Goal: Task Accomplishment & Management: Manage account settings

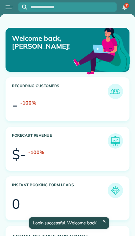
scroll to position [52, 117]
click at [6, 6] on button "Open menu" at bounding box center [9, 7] width 7 height 7
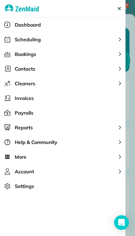
click at [18, 40] on span "Scheduling" at bounding box center [28, 39] width 26 height 7
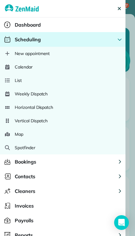
click at [19, 66] on span "Calendar" at bounding box center [24, 67] width 18 height 6
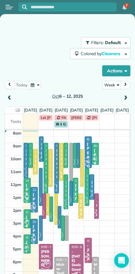
click at [113, 84] on button "Week" at bounding box center [111, 85] width 18 height 8
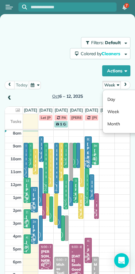
click at [108, 97] on link "Day" at bounding box center [126, 99] width 48 height 12
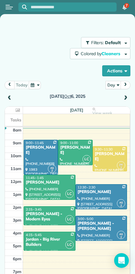
click at [123, 94] on span at bounding box center [125, 98] width 7 height 9
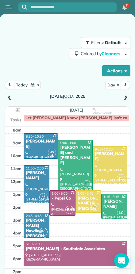
click at [127, 97] on span at bounding box center [125, 98] width 7 height 6
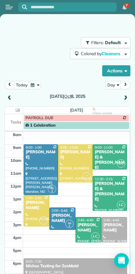
click at [128, 96] on span at bounding box center [125, 98] width 7 height 6
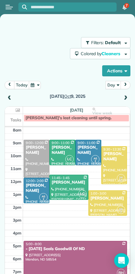
click at [127, 97] on span at bounding box center [125, 98] width 7 height 6
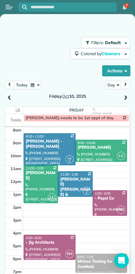
click at [13, 96] on span at bounding box center [9, 98] width 7 height 6
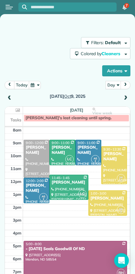
click at [11, 97] on span at bounding box center [9, 98] width 7 height 6
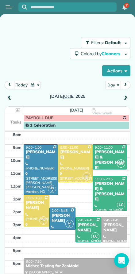
click at [12, 97] on span at bounding box center [9, 98] width 7 height 6
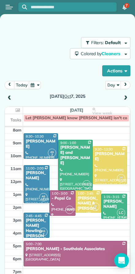
click at [10, 96] on span at bounding box center [9, 98] width 7 height 6
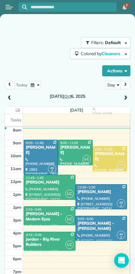
click at [37, 154] on div at bounding box center [41, 157] width 34 height 34
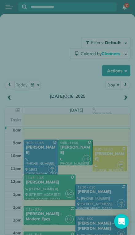
scroll to position [13, 0]
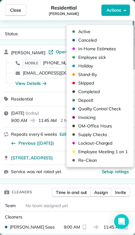
click at [80, 39] on span "Canceled" at bounding box center [103, 40] width 51 height 6
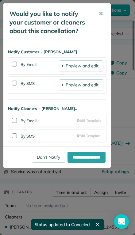
click at [14, 80] on div at bounding box center [14, 82] width 5 height 5
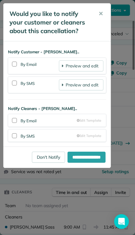
click at [14, 134] on div at bounding box center [14, 135] width 5 height 5
click at [80, 153] on input "**********" at bounding box center [86, 156] width 38 height 11
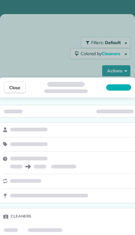
scroll to position [13, 0]
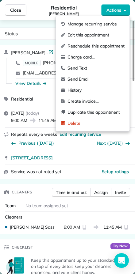
click at [70, 34] on span "Edit this appointment" at bounding box center [95, 35] width 57 height 6
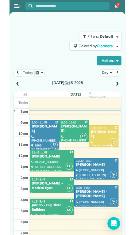
scroll to position [13, 0]
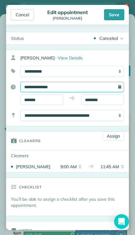
click at [32, 85] on input "**********" at bounding box center [71, 87] width 103 height 10
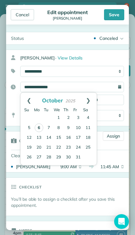
click at [79, 128] on link "10" at bounding box center [78, 128] width 10 height 10
type input "**********"
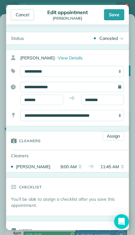
click at [108, 36] on div "Canceled" at bounding box center [108, 38] width 18 height 6
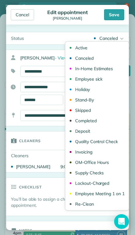
click at [77, 48] on div "Active" at bounding box center [81, 48] width 12 height 4
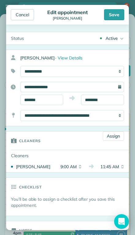
click at [115, 13] on div "Save" at bounding box center [114, 14] width 20 height 11
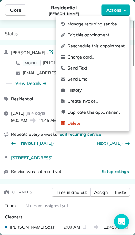
click at [70, 24] on span "Manage recurring service" at bounding box center [95, 24] width 57 height 6
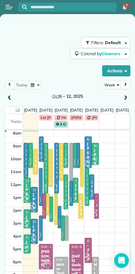
click at [25, 50] on div "Filters: Default Colored by Cleaners Color by Cleaner Color by Team Color by St…" at bounding box center [67, 56] width 125 height 39
click at [111, 84] on button "Week" at bounding box center [111, 85] width 18 height 8
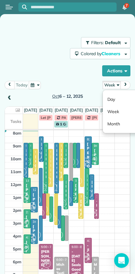
click at [110, 97] on link "Day" at bounding box center [126, 99] width 48 height 12
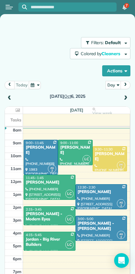
click at [9, 6] on button "Open menu" at bounding box center [9, 7] width 7 height 7
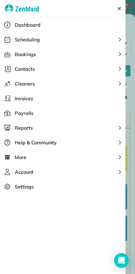
click at [20, 40] on span "Scheduling" at bounding box center [27, 39] width 25 height 7
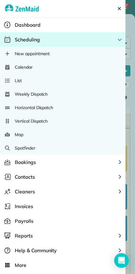
click at [17, 66] on span "Calendar" at bounding box center [24, 67] width 18 height 6
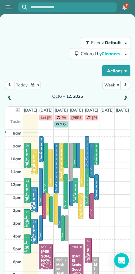
click at [110, 83] on button "Week" at bounding box center [111, 85] width 18 height 8
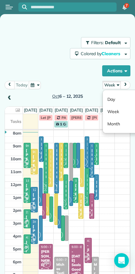
click at [112, 99] on link "Day" at bounding box center [126, 99] width 48 height 12
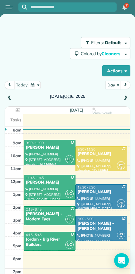
click at [124, 99] on span at bounding box center [125, 98] width 7 height 6
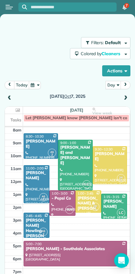
click at [123, 100] on span at bounding box center [125, 98] width 7 height 6
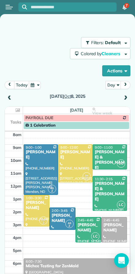
click at [127, 98] on span at bounding box center [125, 98] width 7 height 6
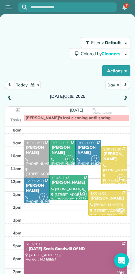
click at [34, 160] on div at bounding box center [36, 158] width 25 height 37
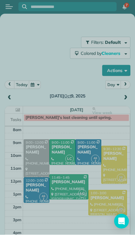
scroll to position [13, 0]
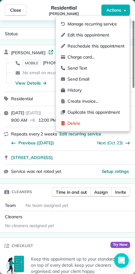
click at [73, 25] on span "Manage recurring service" at bounding box center [95, 24] width 57 height 6
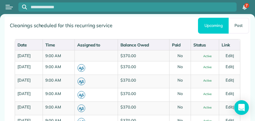
scroll to position [401, 0]
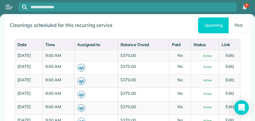
click at [134, 23] on link "Past" at bounding box center [238, 25] width 20 height 16
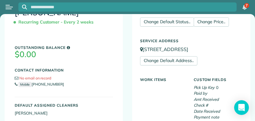
scroll to position [119, 0]
click at [134, 107] on icon "Open Intercom Messenger" at bounding box center [241, 107] width 6 height 7
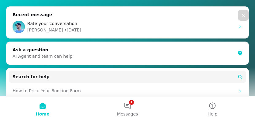
scroll to position [66, 0]
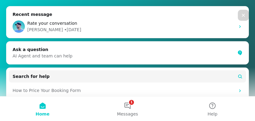
click at [81, 25] on div "Rate your conversation" at bounding box center [130, 23] width 207 height 6
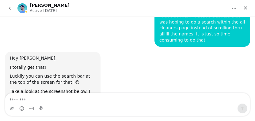
scroll to position [754, 0]
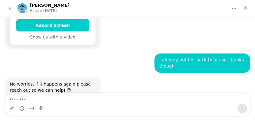
click at [12, 6] on button "go back" at bounding box center [10, 8] width 12 height 12
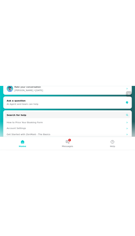
scroll to position [87, 0]
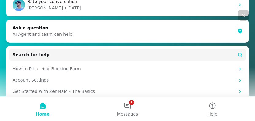
click at [29, 35] on div "AI Agent and team can help" at bounding box center [124, 34] width 222 height 6
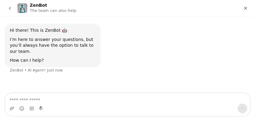
click at [16, 101] on textarea "Ask a question…" at bounding box center [127, 98] width 244 height 10
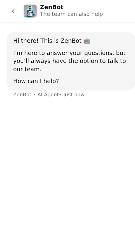
click at [18, 76] on div "Hi there! This is ZenBot 🤖 I’m here to answer your questions, but you’ll always…" at bounding box center [67, 52] width 125 height 57
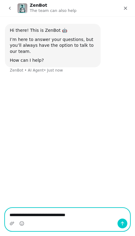
click at [48, 215] on textarea "**********" at bounding box center [67, 213] width 124 height 10
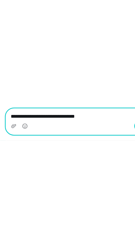
click at [51, 84] on textarea "**********" at bounding box center [67, 84] width 124 height 10
click at [85, 86] on textarea "**********" at bounding box center [67, 84] width 124 height 10
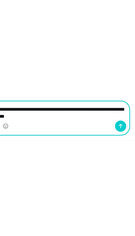
type textarea "**********"
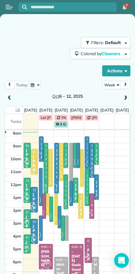
click at [110, 85] on button "Week" at bounding box center [111, 85] width 18 height 8
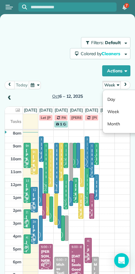
click at [110, 97] on link "Day" at bounding box center [126, 99] width 48 height 12
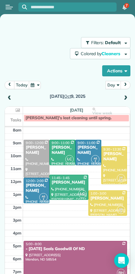
click at [32, 156] on div at bounding box center [36, 158] width 25 height 37
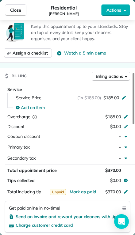
scroll to position [233, 0]
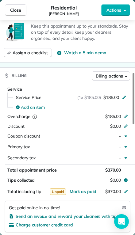
click at [132, 101] on div at bounding box center [133, 98] width 2 height 51
click at [124, 113] on div at bounding box center [126, 116] width 7 height 7
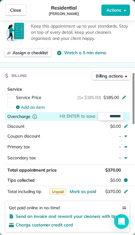
click at [97, 142] on button "Primary tax -" at bounding box center [67, 147] width 125 height 10
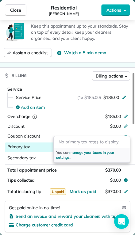
click at [41, 123] on div "Discount" at bounding box center [34, 126] width 54 height 7
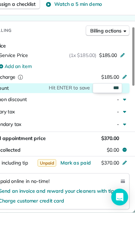
type input "*****"
click at [123, 113] on icon at bounding box center [125, 115] width 5 height 5
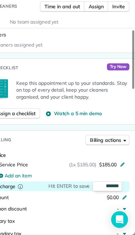
scroll to position [157, 0]
click at [103, 170] on span "$185.00" at bounding box center [111, 173] width 16 height 6
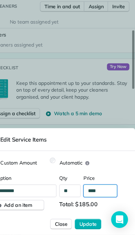
click at [90, 191] on input "****" at bounding box center [104, 196] width 29 height 11
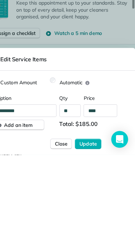
click at [86, 222] on span "Update" at bounding box center [93, 225] width 15 height 6
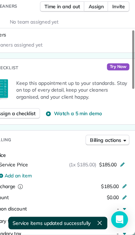
click at [123, 189] on icon at bounding box center [125, 191] width 5 height 5
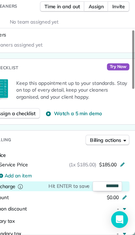
click at [59, 189] on span "Hit ENTER to save" at bounding box center [77, 192] width 36 height 6
click at [98, 188] on input "*******" at bounding box center [111, 192] width 26 height 9
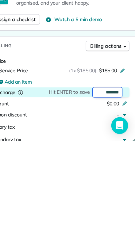
type input "*"
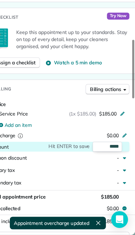
scroll to position [192, 0]
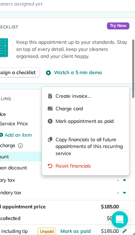
click at [65, 148] on span "Copy financials to all future appointments of this recurring service" at bounding box center [94, 157] width 59 height 18
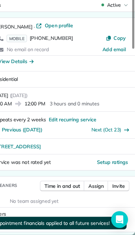
scroll to position [0, 0]
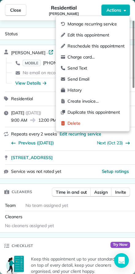
click at [76, 23] on span "Manage recurring service" at bounding box center [95, 24] width 57 height 6
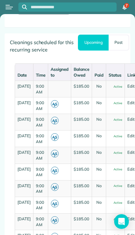
scroll to position [642, 0]
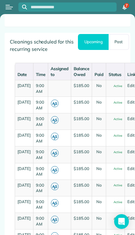
click at [24, 162] on td "[DATE]" at bounding box center [24, 154] width 18 height 17
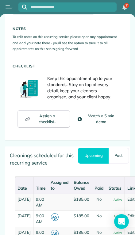
scroll to position [0, 0]
